Goal: Information Seeking & Learning: Compare options

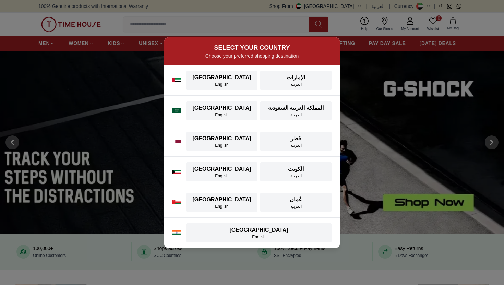
scroll to position [4, 0]
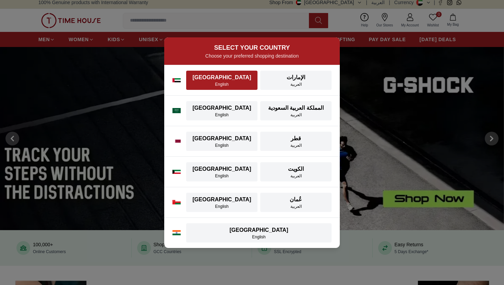
click at [216, 78] on div "[GEOGRAPHIC_DATA]" at bounding box center [221, 77] width 63 height 8
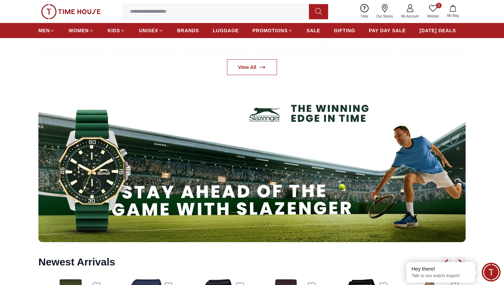
scroll to position [595, 0]
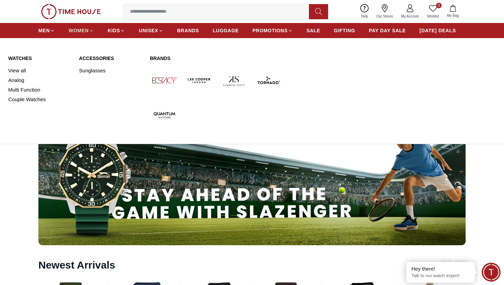
click at [93, 30] on icon at bounding box center [91, 30] width 5 height 5
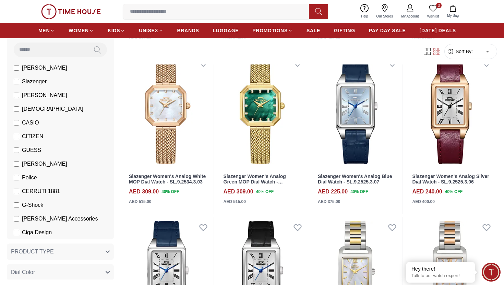
scroll to position [56, 0]
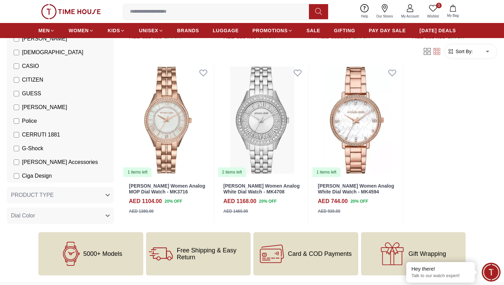
scroll to position [543, 0]
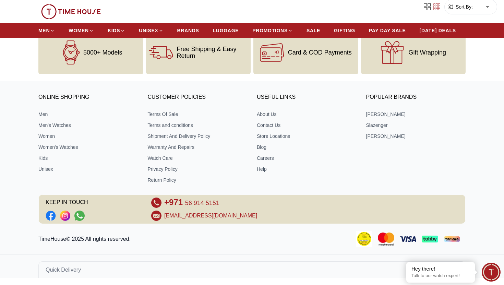
scroll to position [295, 0]
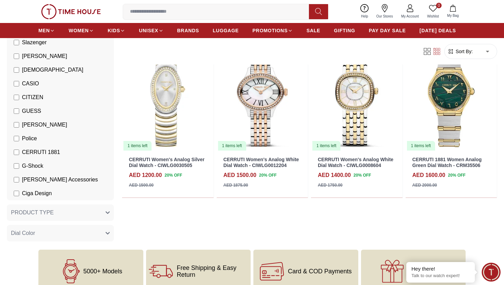
scroll to position [54, 0]
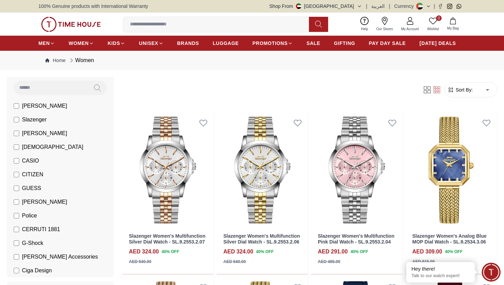
scroll to position [56, 0]
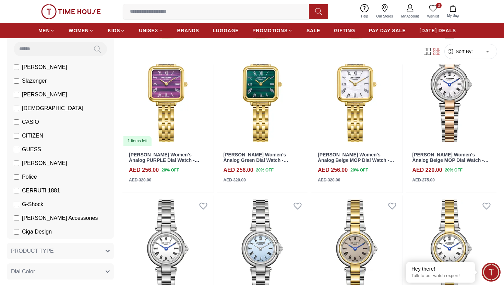
scroll to position [231, 0]
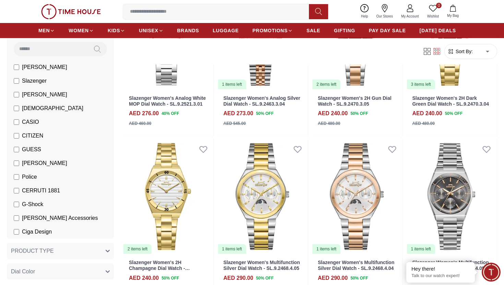
scroll to position [633, 0]
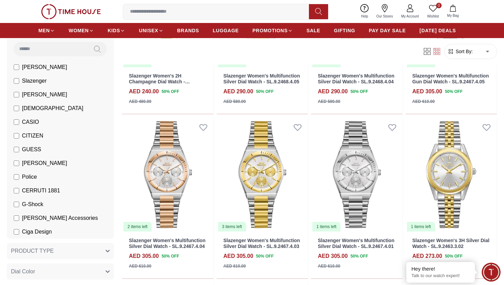
scroll to position [823, 0]
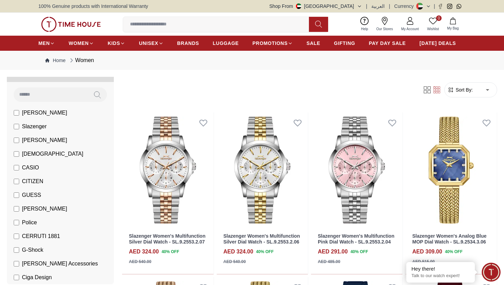
scroll to position [49, 0]
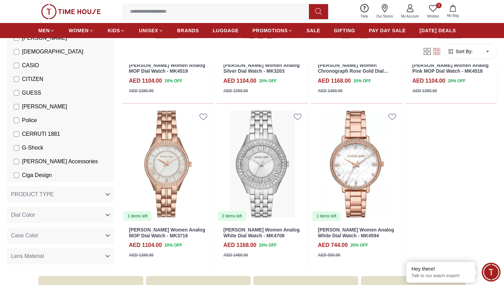
scroll to position [101, 0]
